Goal: Task Accomplishment & Management: Use online tool/utility

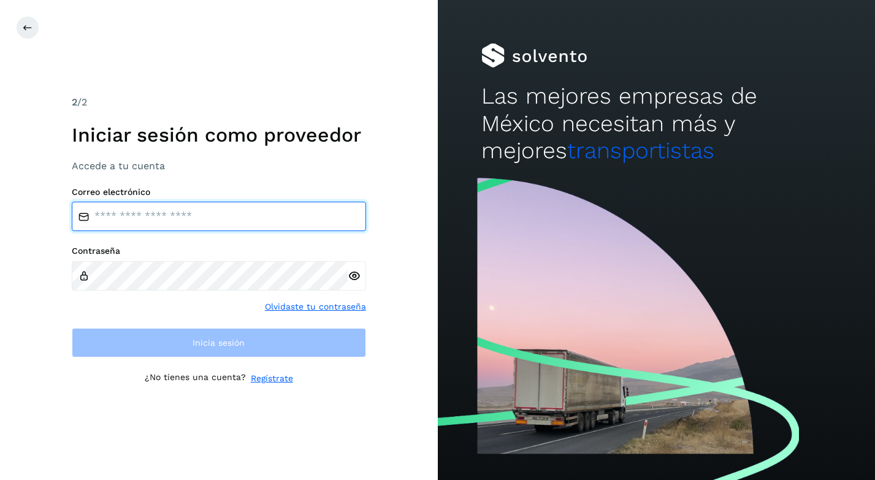
type input "**********"
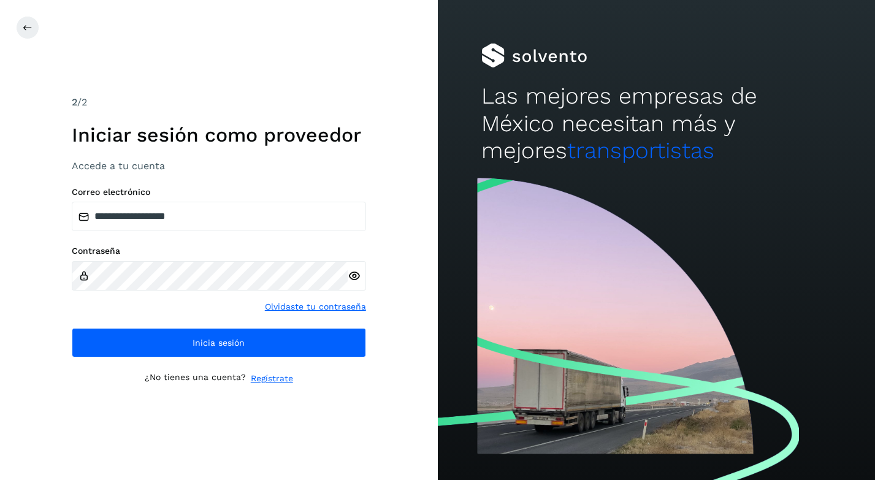
click at [111, 317] on div "**********" at bounding box center [219, 272] width 294 height 171
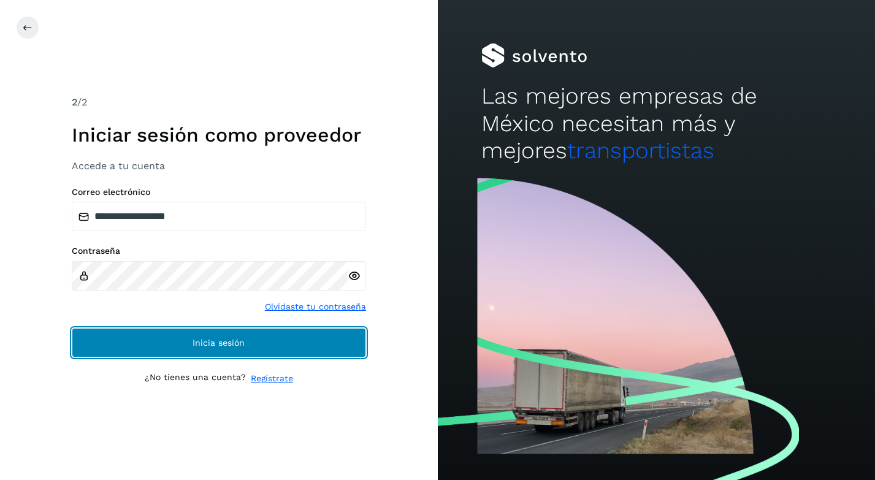
click at [112, 338] on button "Inicia sesión" at bounding box center [219, 342] width 294 height 29
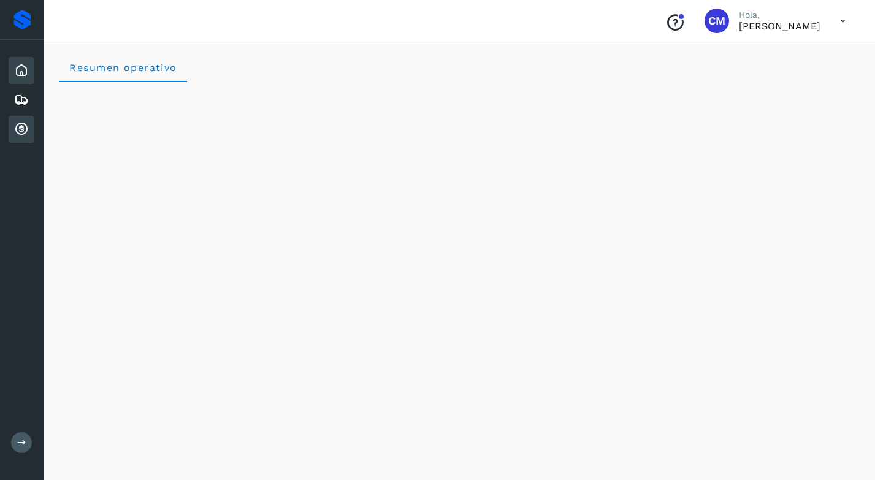
click at [22, 129] on icon at bounding box center [21, 129] width 15 height 15
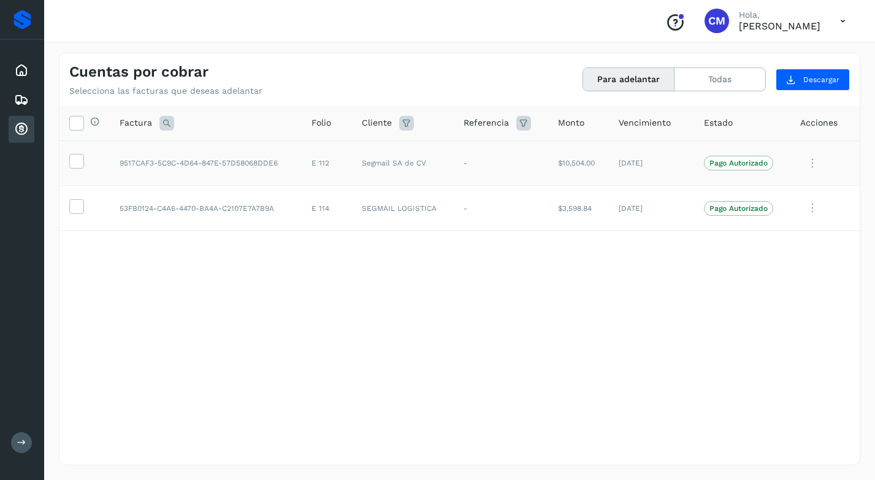
click at [736, 164] on p "Pago Autorizado" at bounding box center [738, 163] width 58 height 9
click at [650, 78] on button "Para adelantar" at bounding box center [628, 79] width 91 height 23
click at [810, 155] on icon at bounding box center [812, 163] width 25 height 25
click at [580, 254] on div at bounding box center [437, 240] width 875 height 480
click at [72, 159] on icon at bounding box center [76, 160] width 13 height 13
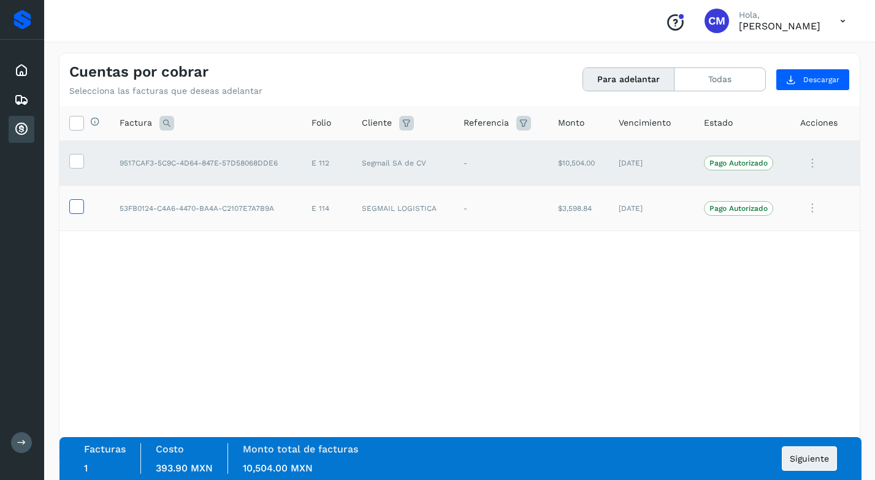
click at [72, 203] on icon at bounding box center [76, 205] width 13 height 13
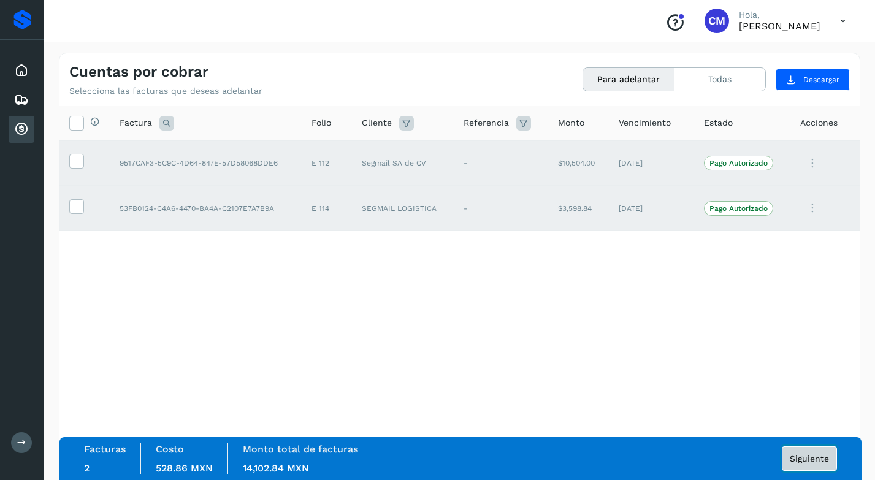
click at [800, 451] on button "Siguiente" at bounding box center [808, 458] width 55 height 25
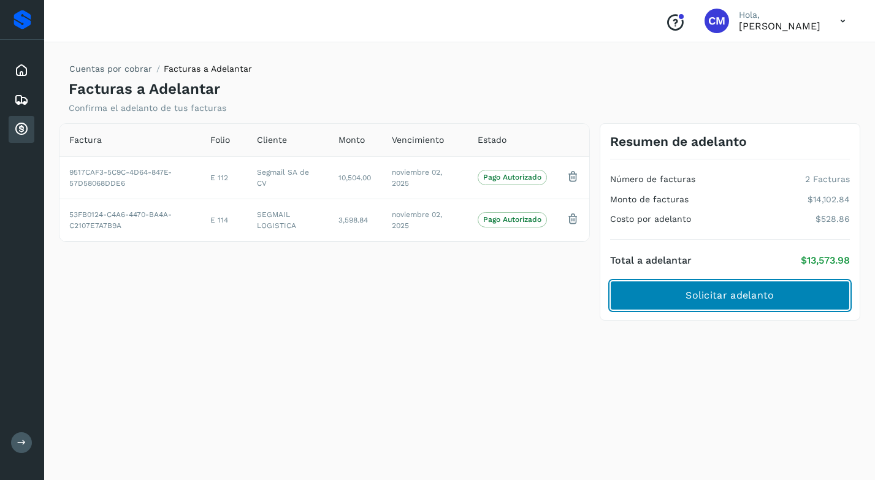
click at [751, 292] on span "Solicitar adelanto" at bounding box center [729, 295] width 88 height 13
